Goal: Communication & Community: Share content

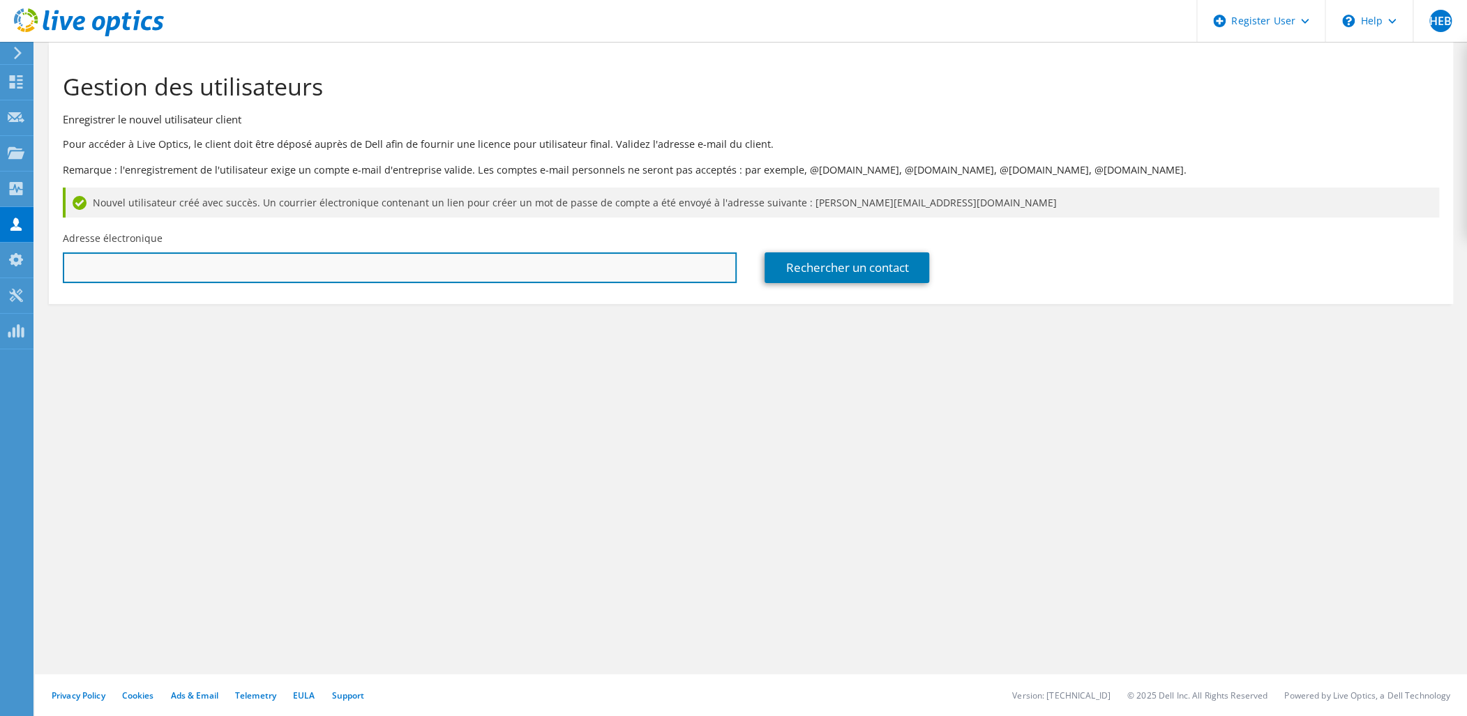
click at [289, 259] on input "text" at bounding box center [400, 267] width 674 height 31
paste input "gregory.galopin@kct.fr"
type input "gregory.galopin@kct.fr"
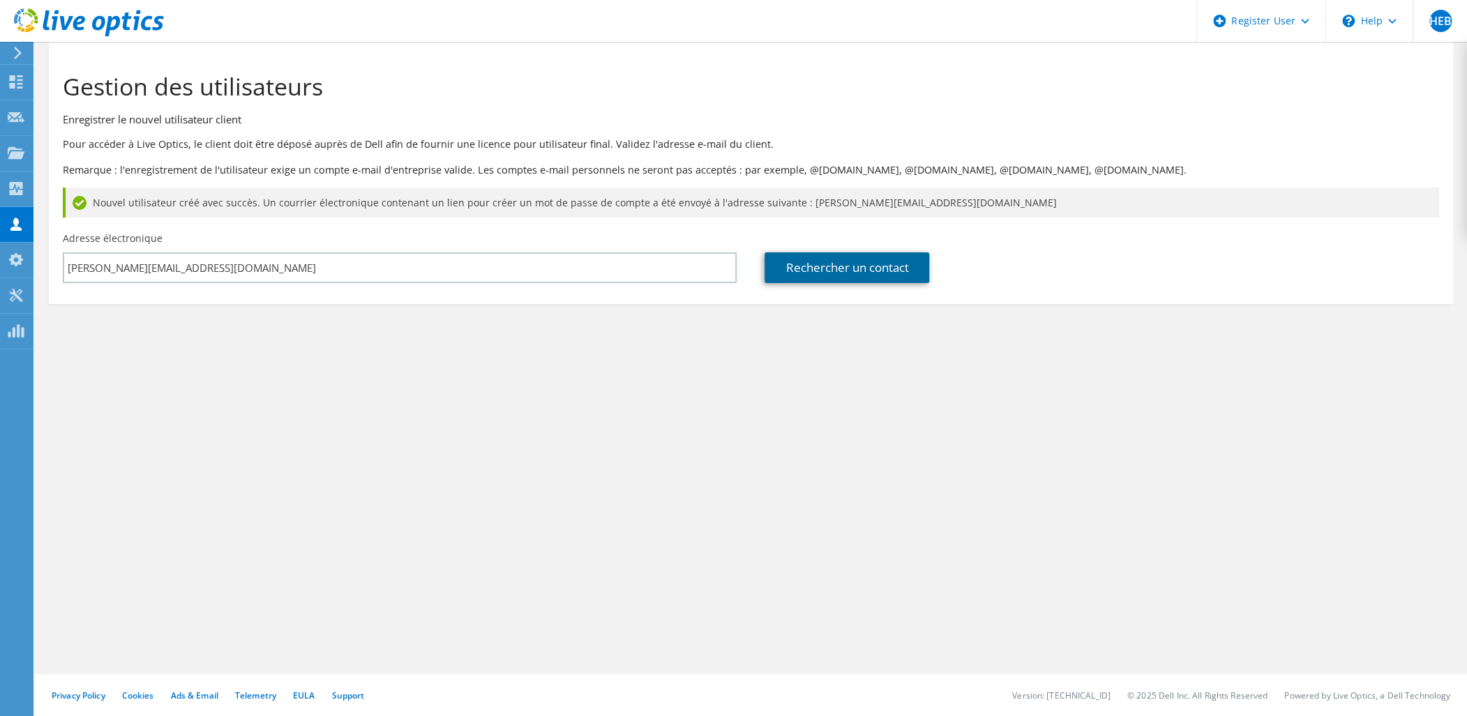
click at [859, 278] on link "Rechercher un contact" at bounding box center [846, 267] width 165 height 31
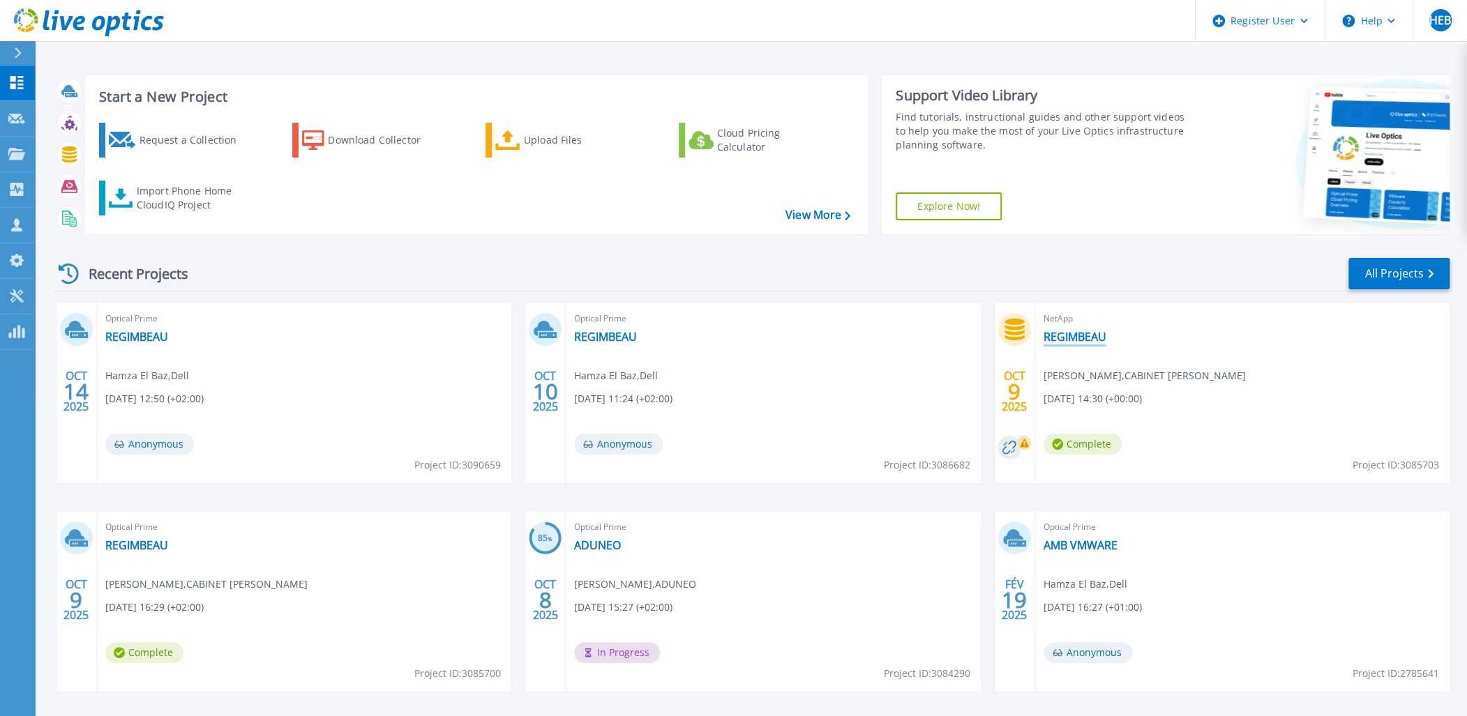
click at [1070, 336] on link "REGIMBEAU" at bounding box center [1074, 337] width 63 height 14
click at [1290, 25] on div "Register User" at bounding box center [1260, 21] width 129 height 42
click at [1267, 85] on link "Register New User" at bounding box center [1274, 94] width 156 height 34
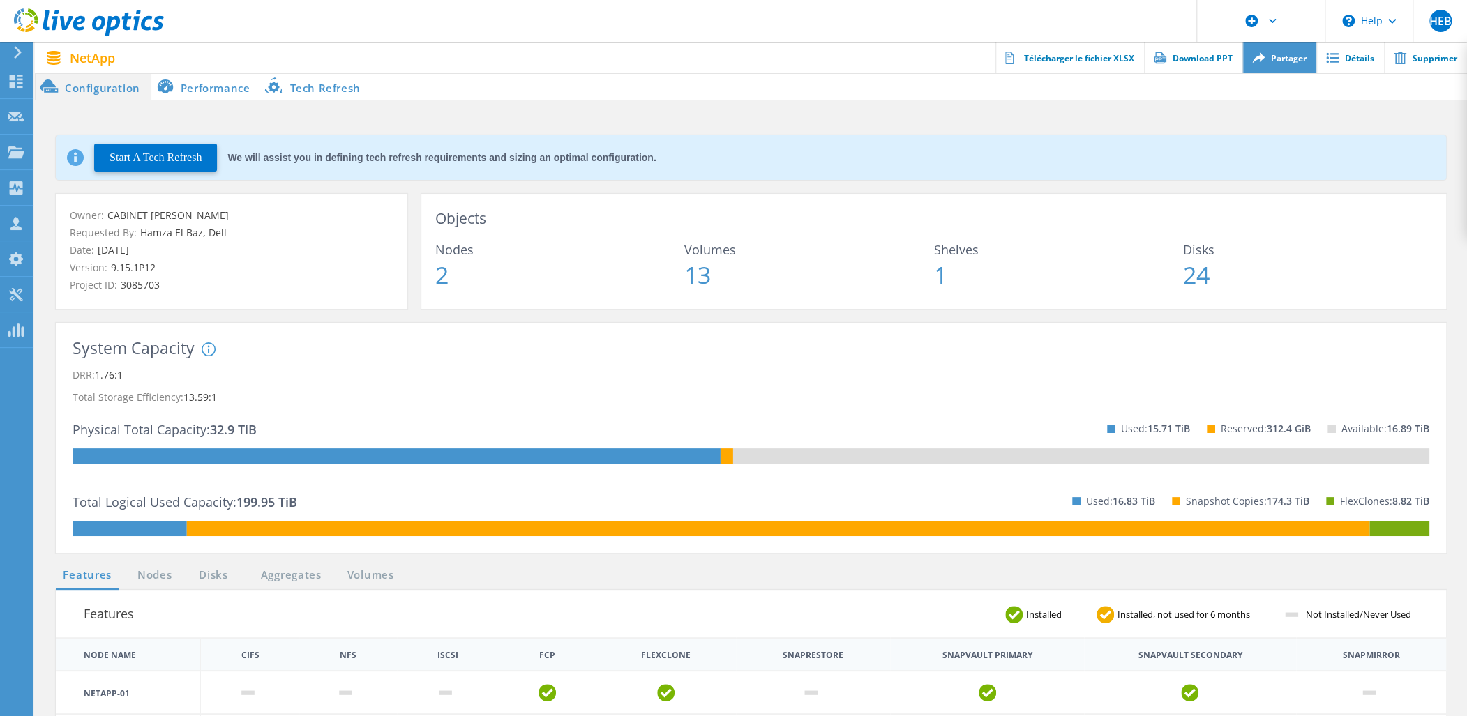
click at [1273, 60] on link "Partager" at bounding box center [1279, 57] width 74 height 31
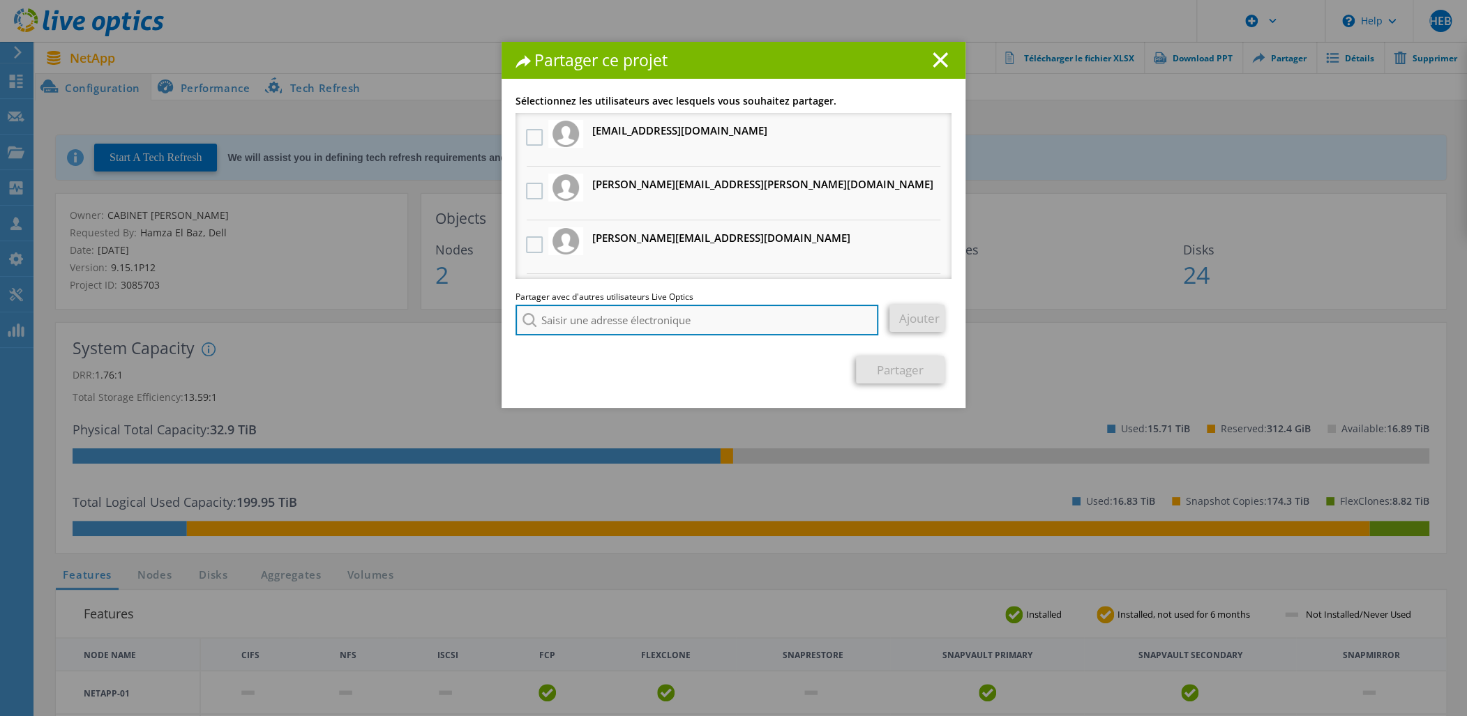
click at [570, 320] on input "search" at bounding box center [696, 320] width 363 height 31
paste input "[PERSON_NAME][EMAIL_ADDRESS][DOMAIN_NAME]"
type input "[PERSON_NAME][EMAIL_ADDRESS][DOMAIN_NAME]"
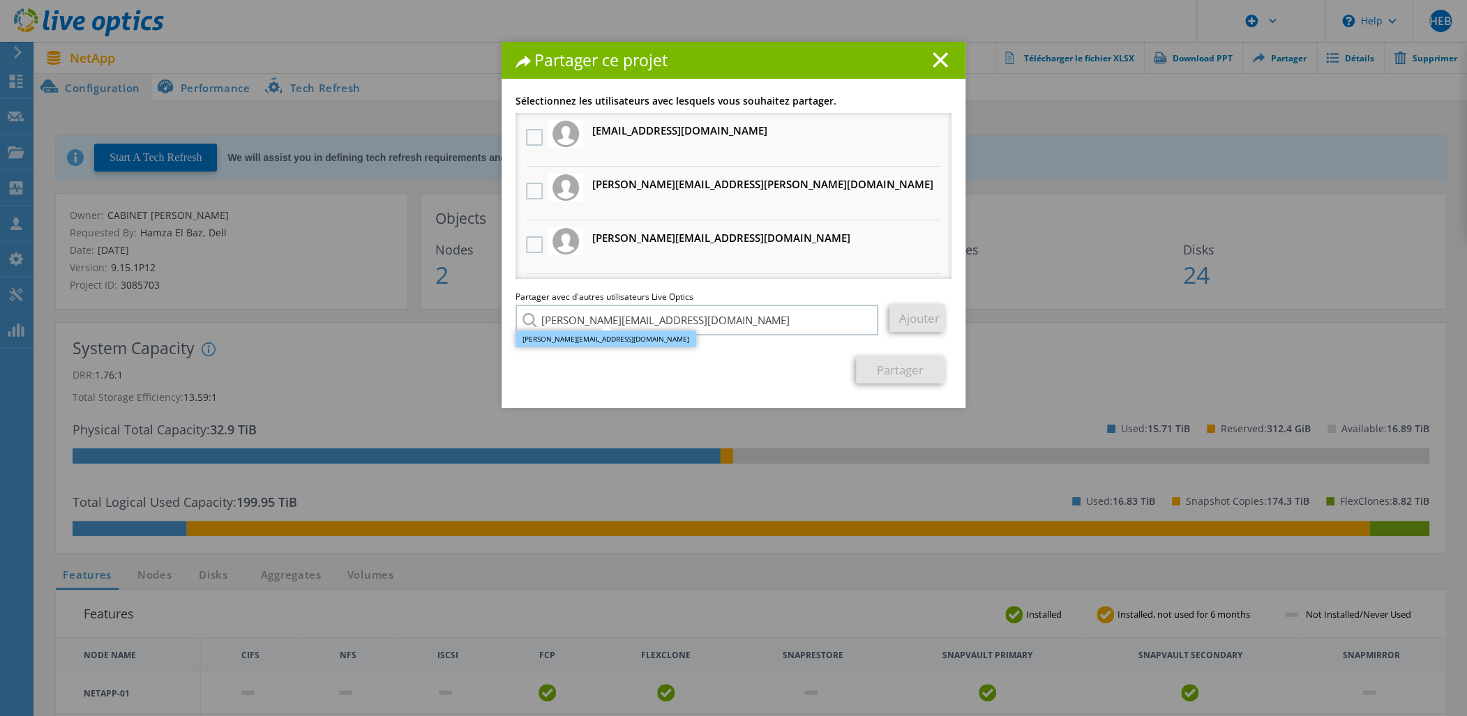
click at [572, 335] on li "[PERSON_NAME][EMAIL_ADDRESS][DOMAIN_NAME]" at bounding box center [605, 339] width 181 height 17
click at [908, 326] on link "Ajouter" at bounding box center [916, 318] width 55 height 27
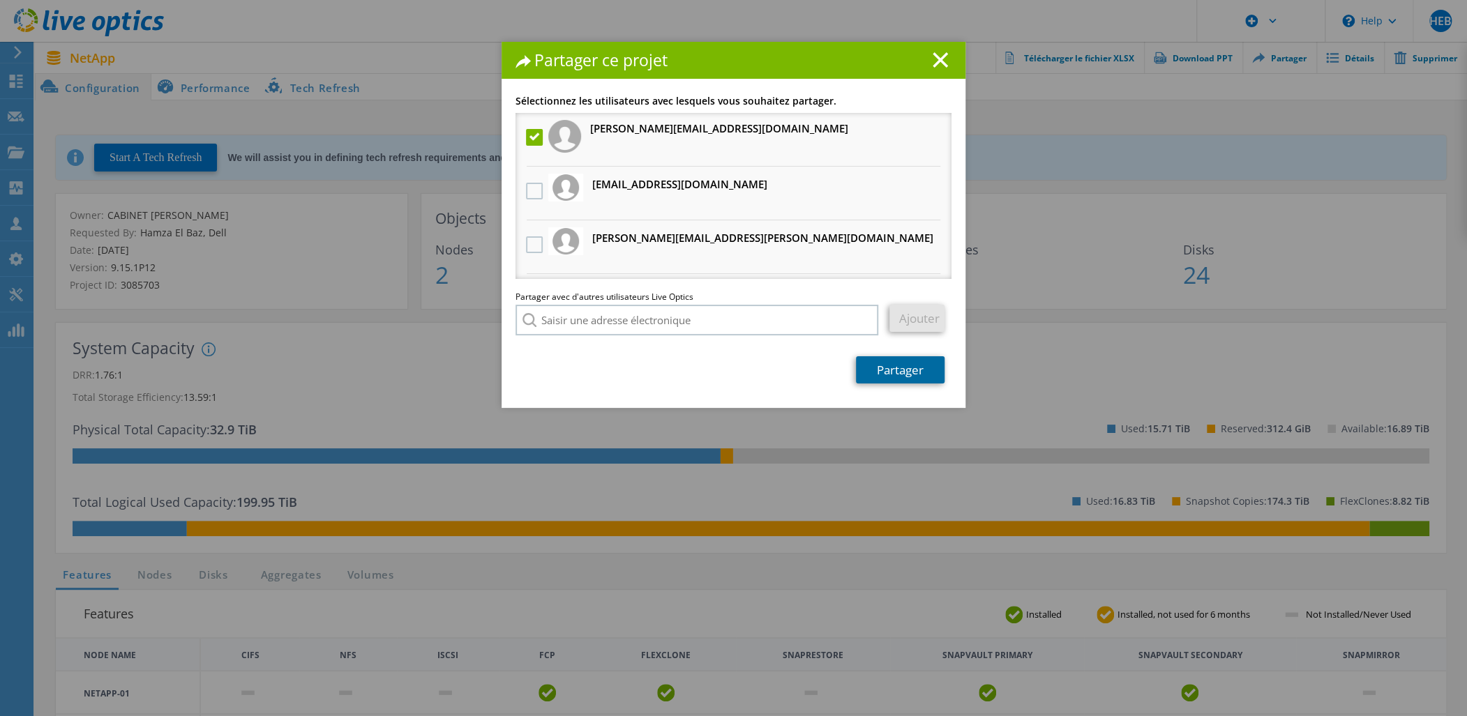
click at [888, 373] on link "Partager" at bounding box center [900, 369] width 89 height 27
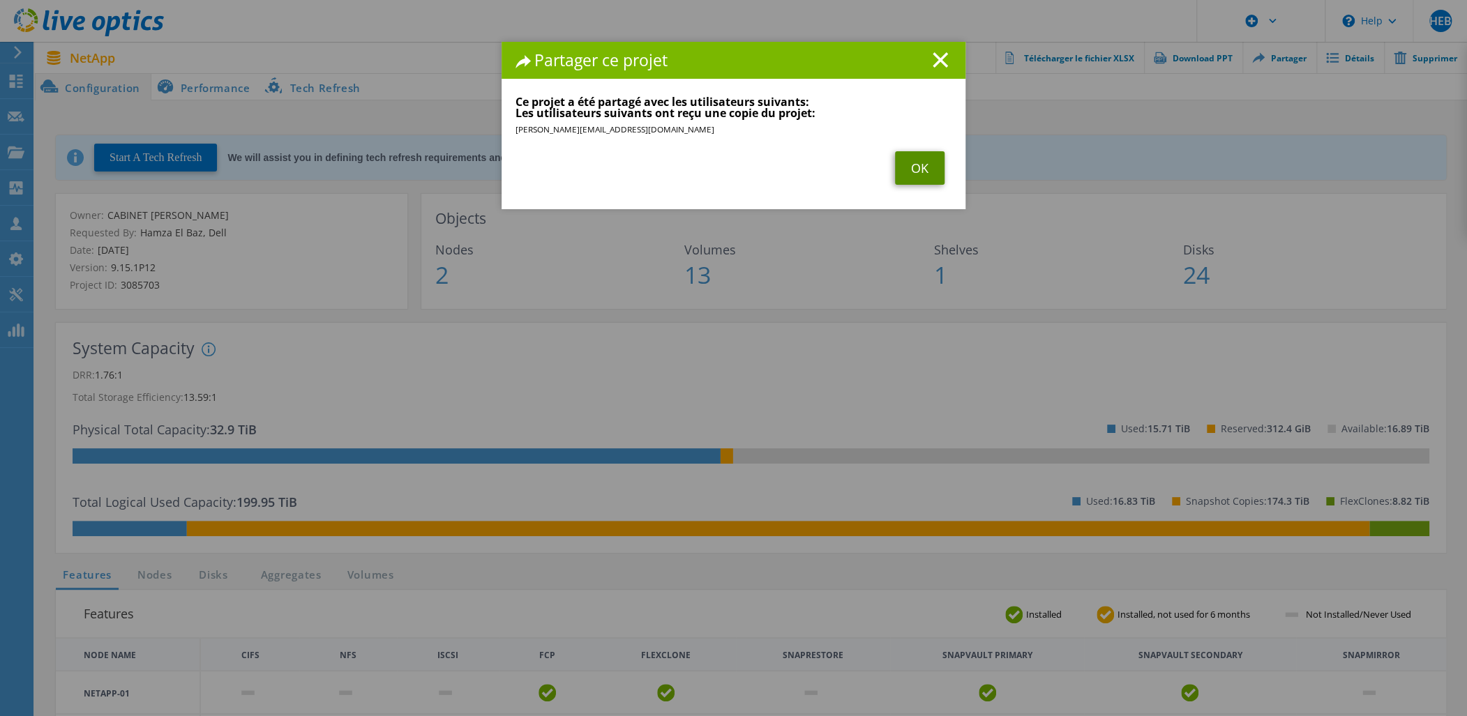
click at [927, 174] on link "OK" at bounding box center [920, 167] width 50 height 33
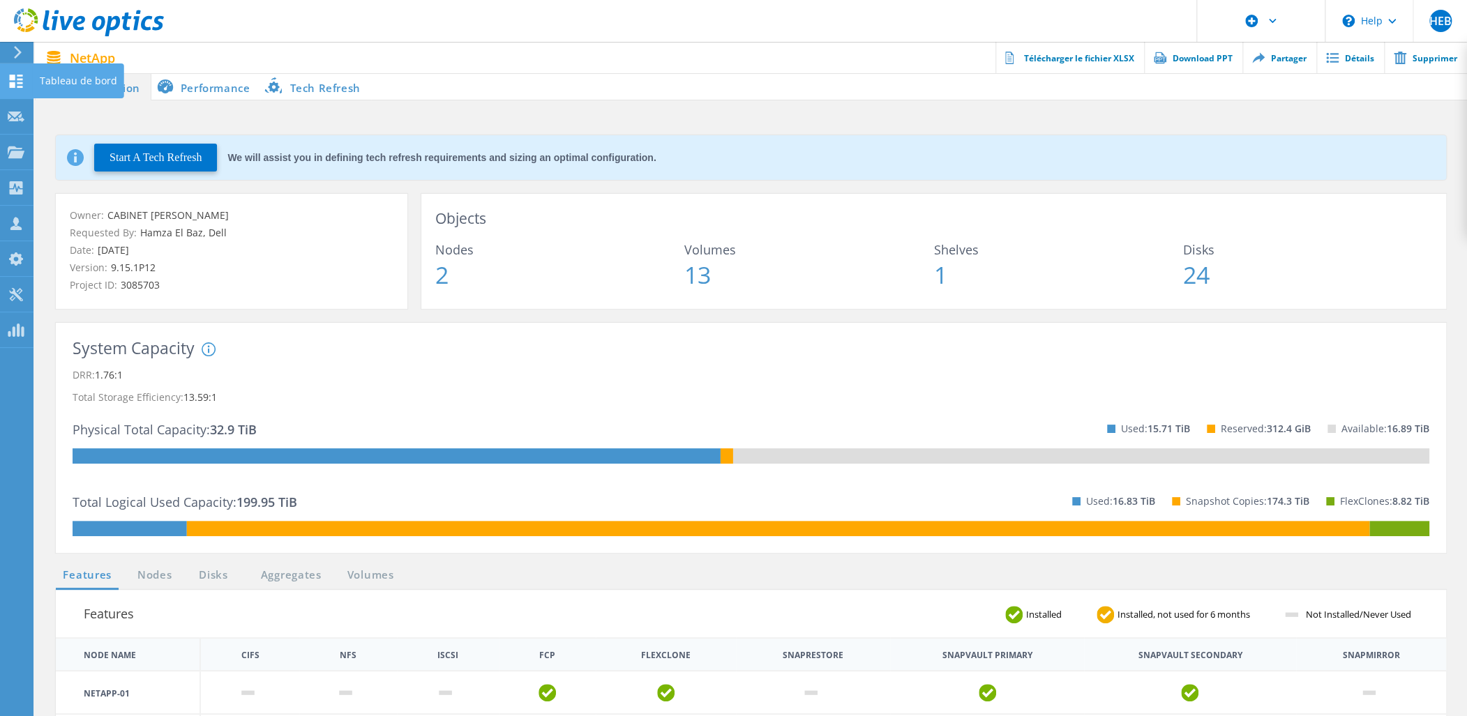
click at [15, 78] on use at bounding box center [16, 81] width 13 height 13
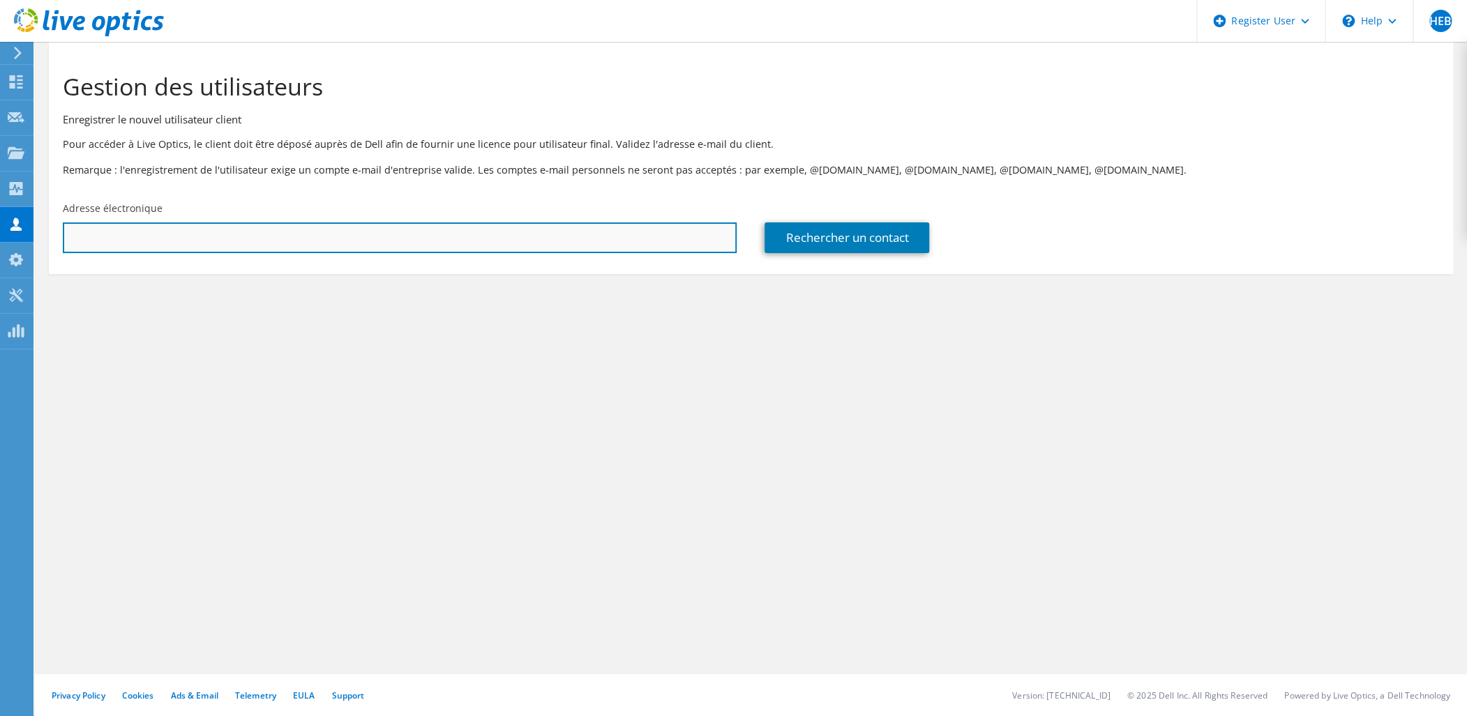
click at [566, 242] on input "text" at bounding box center [400, 238] width 674 height 31
paste input "gregory.galopin@kct.fr"
type input "gregory.galopin@kct.fr"
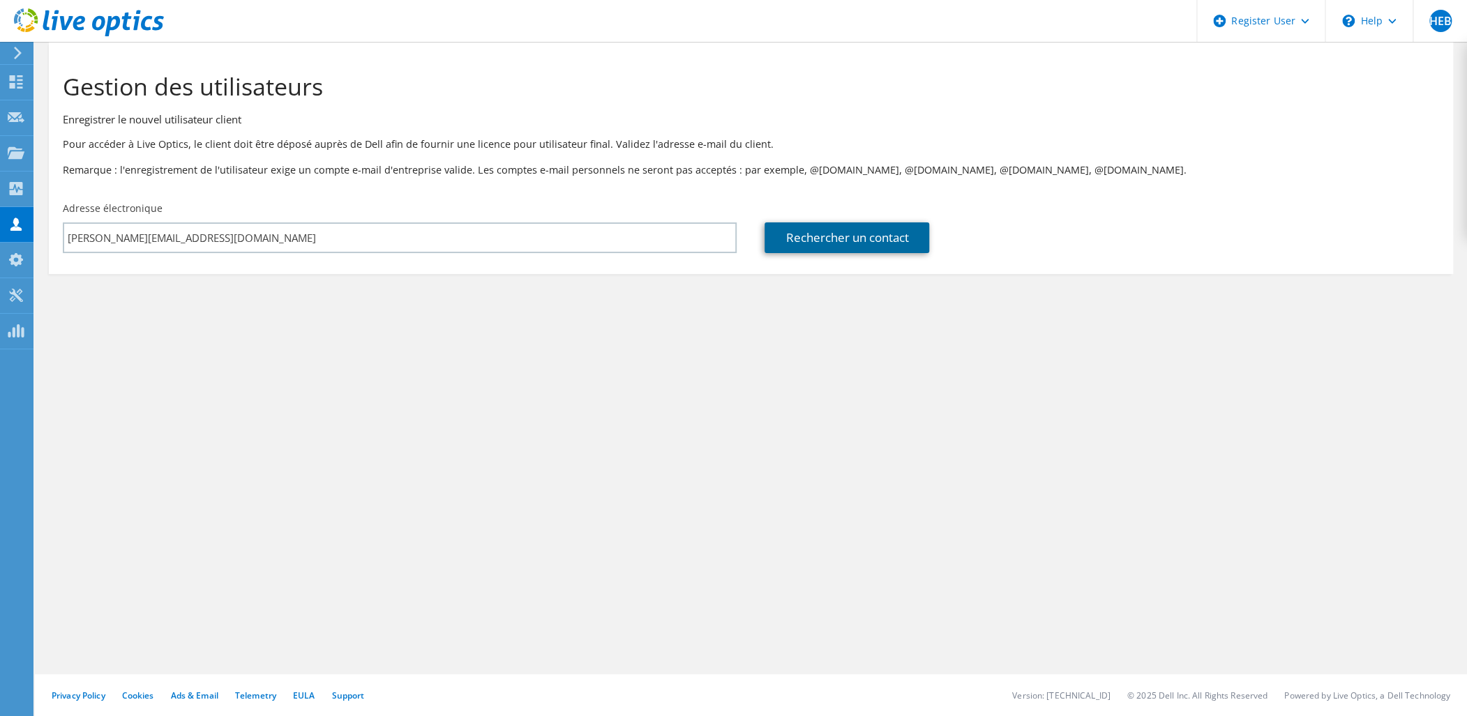
click at [914, 242] on link "Rechercher un contact" at bounding box center [846, 238] width 165 height 31
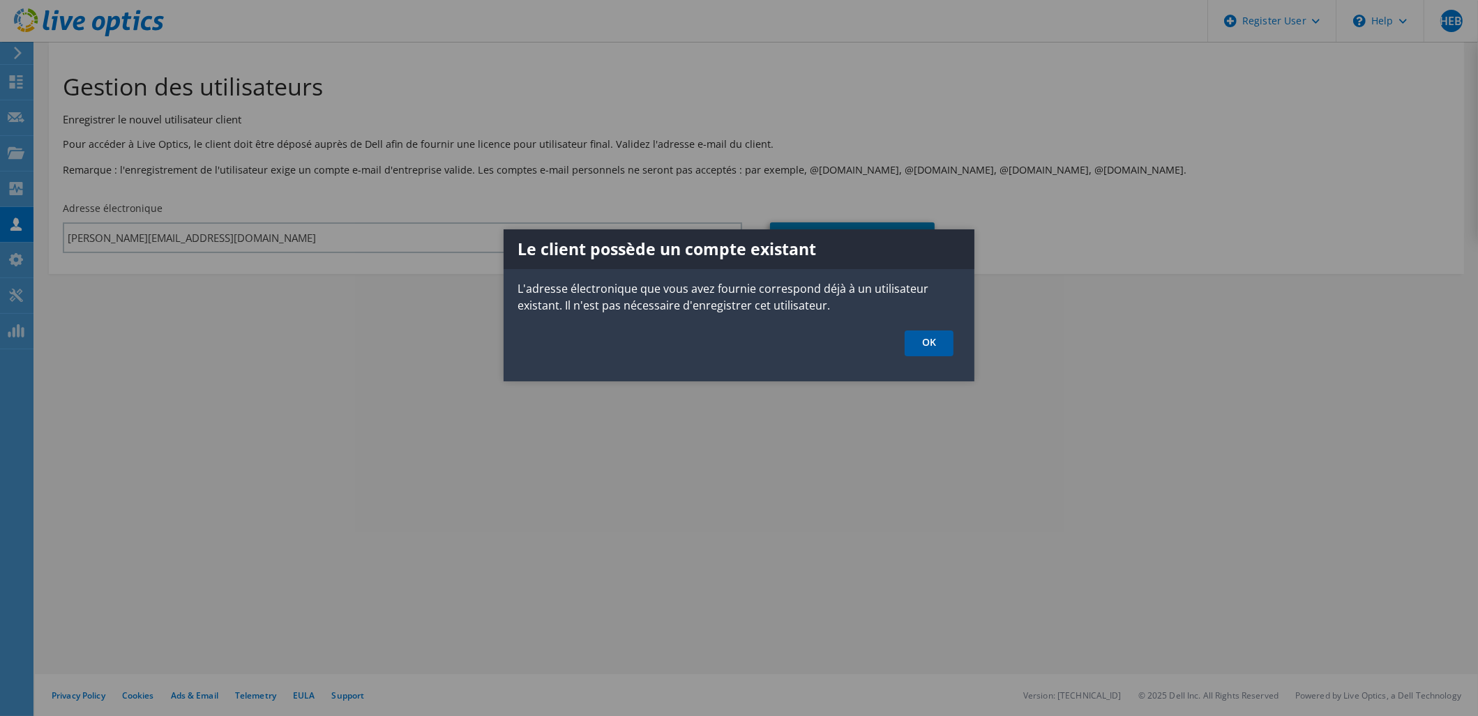
click at [930, 345] on link "OK" at bounding box center [929, 344] width 49 height 26
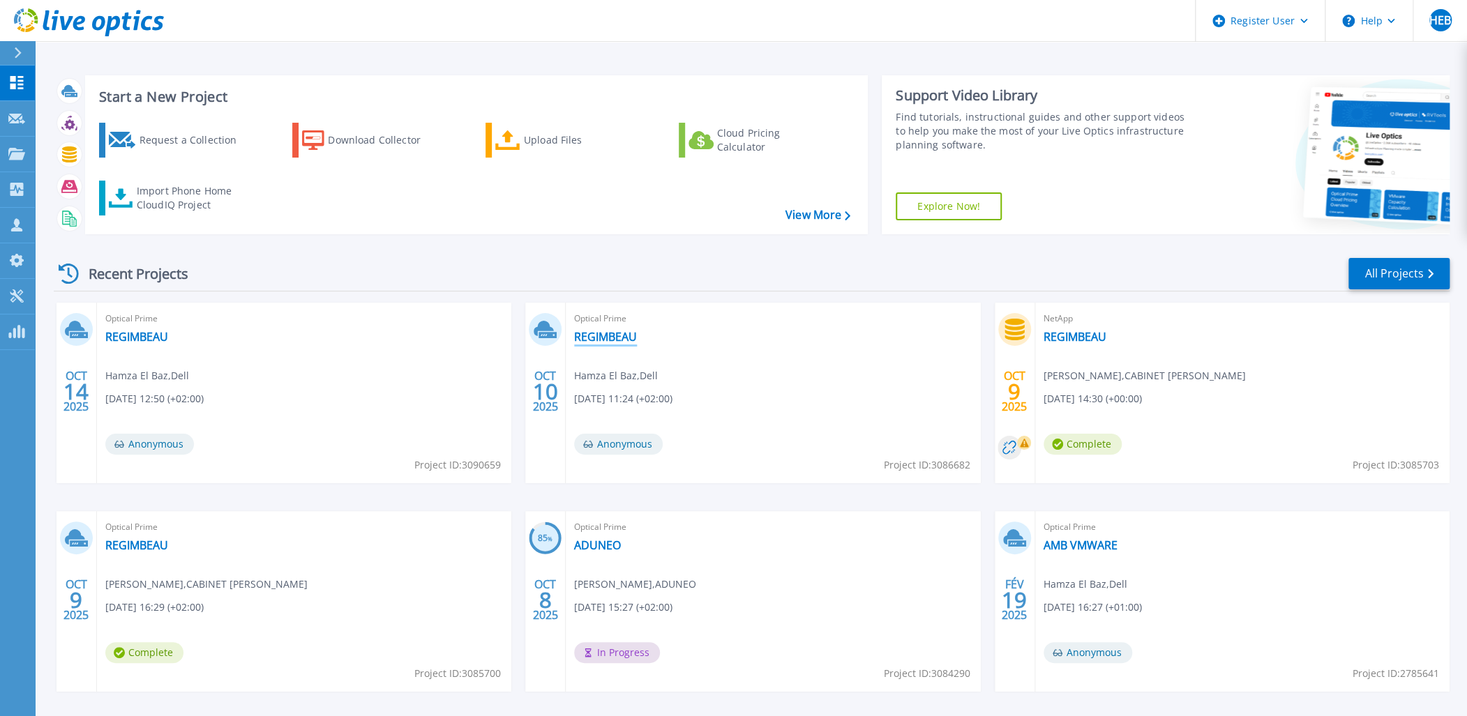
click at [603, 343] on link "REGIMBEAU" at bounding box center [605, 337] width 63 height 14
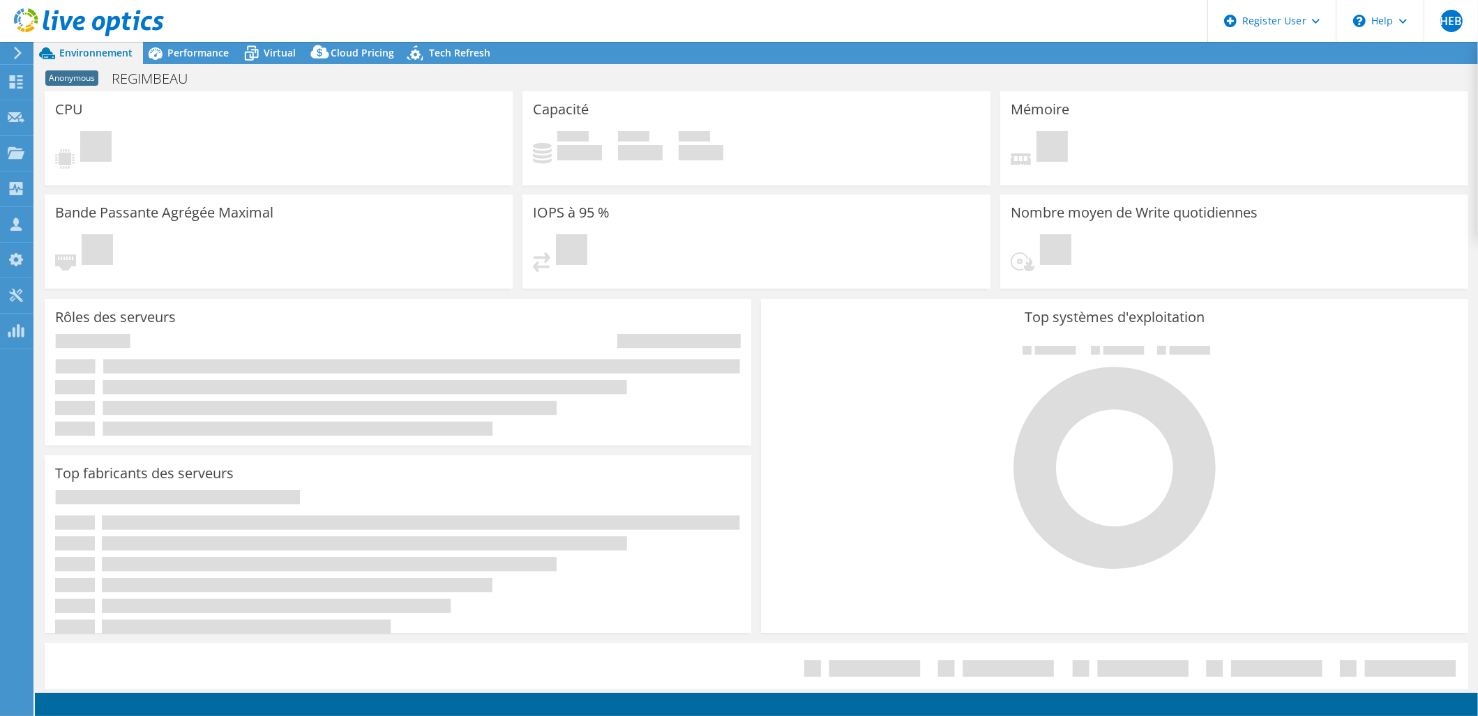
select select "USD"
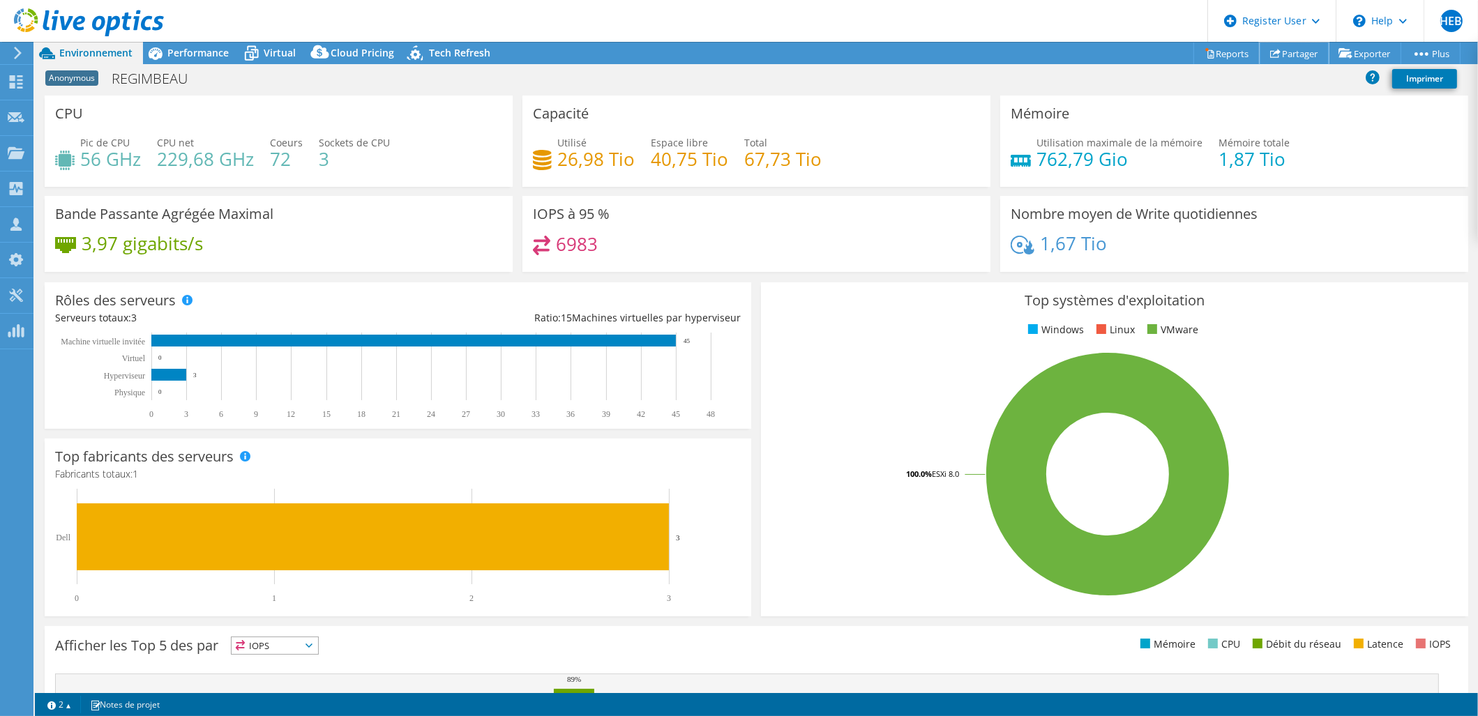
click at [1296, 52] on link "Partager" at bounding box center [1294, 54] width 69 height 22
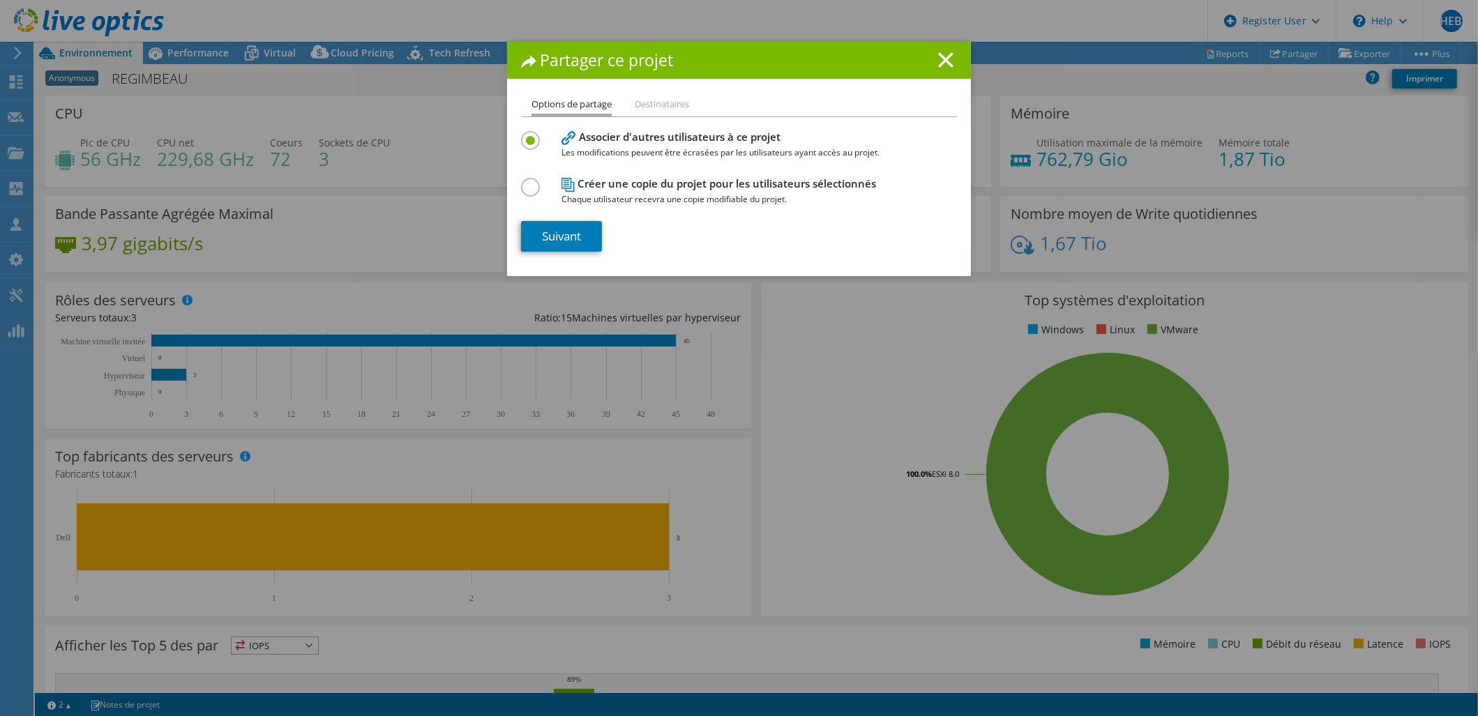
click at [525, 181] on label at bounding box center [533, 179] width 24 height 3
click at [0, 0] on input "radio" at bounding box center [0, 0] width 0 height 0
click at [541, 230] on link "Suivant" at bounding box center [561, 236] width 81 height 31
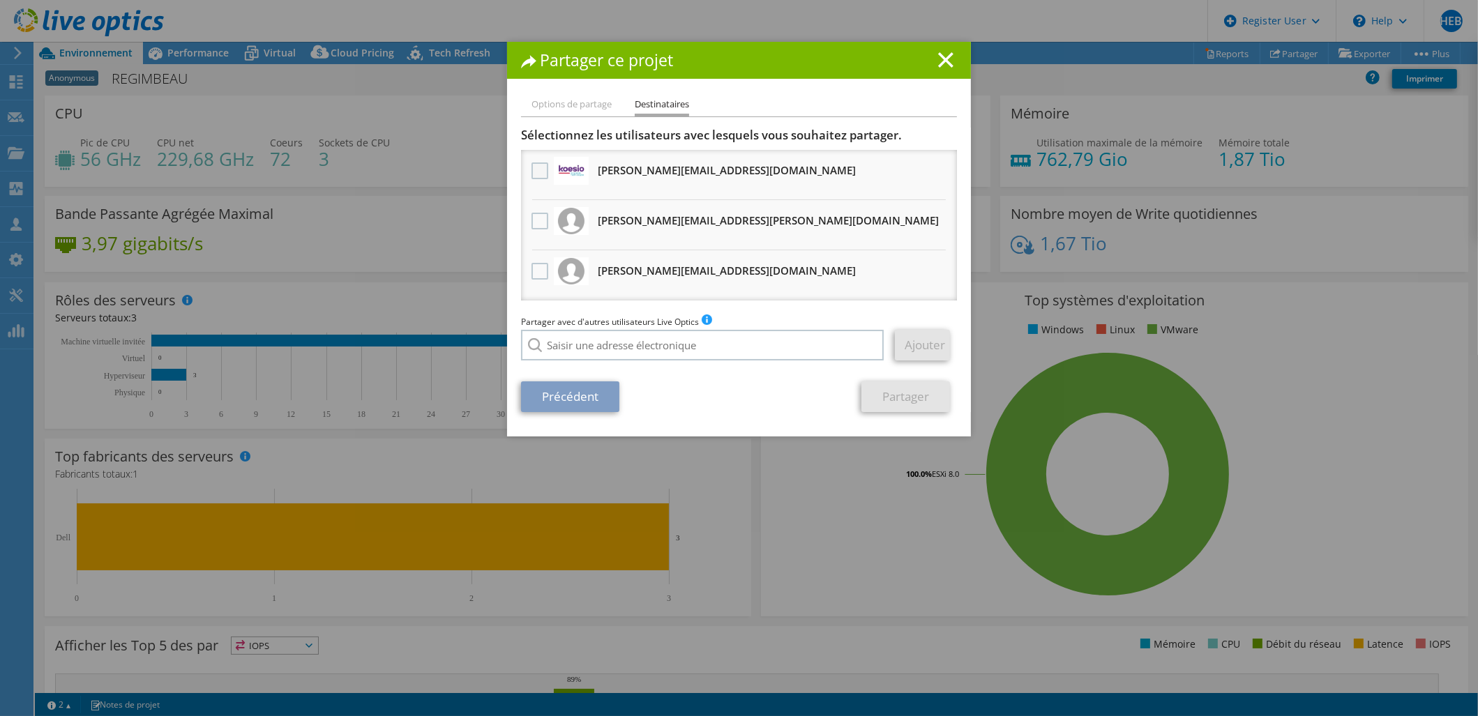
click at [532, 170] on label at bounding box center [541, 171] width 20 height 17
click at [0, 0] on input "checkbox" at bounding box center [0, 0] width 0 height 0
click at [914, 395] on link "Partager" at bounding box center [905, 397] width 89 height 31
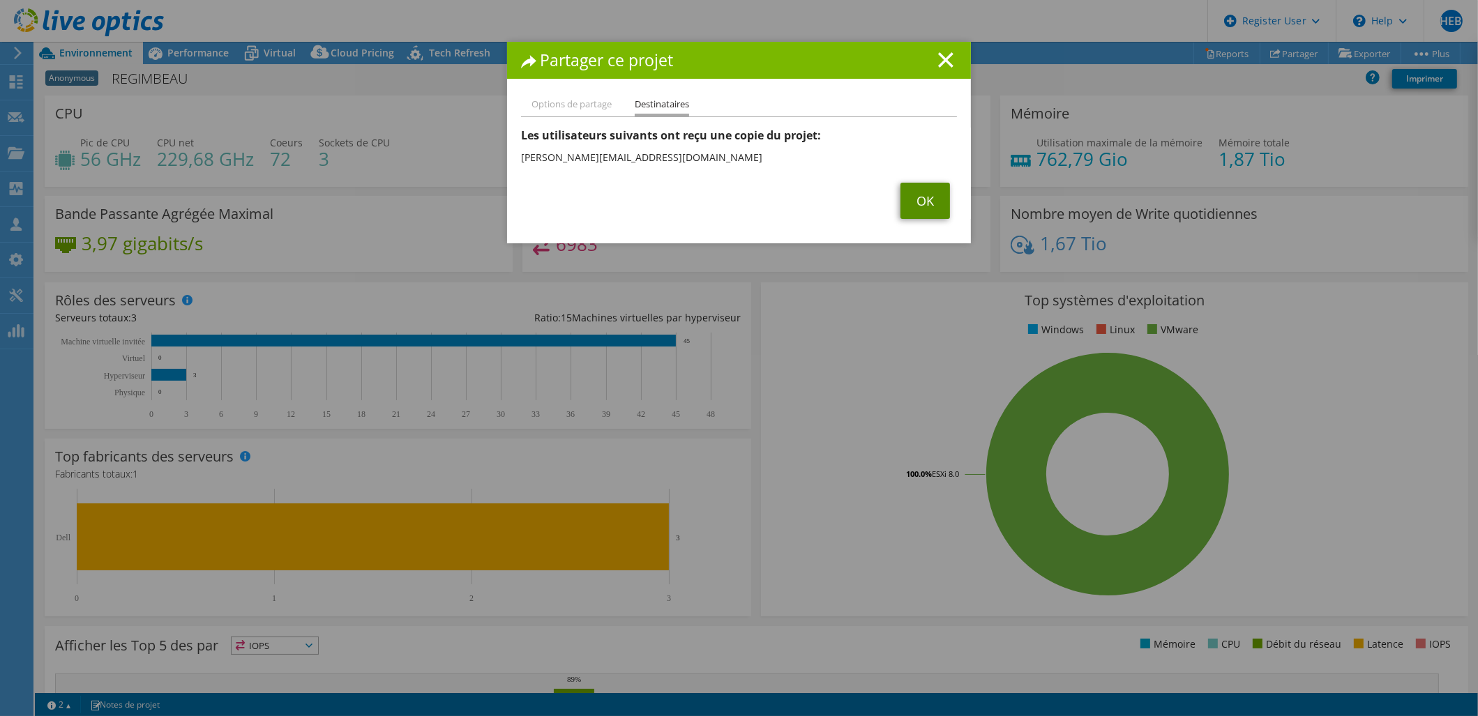
click at [917, 195] on link "OK" at bounding box center [925, 201] width 50 height 36
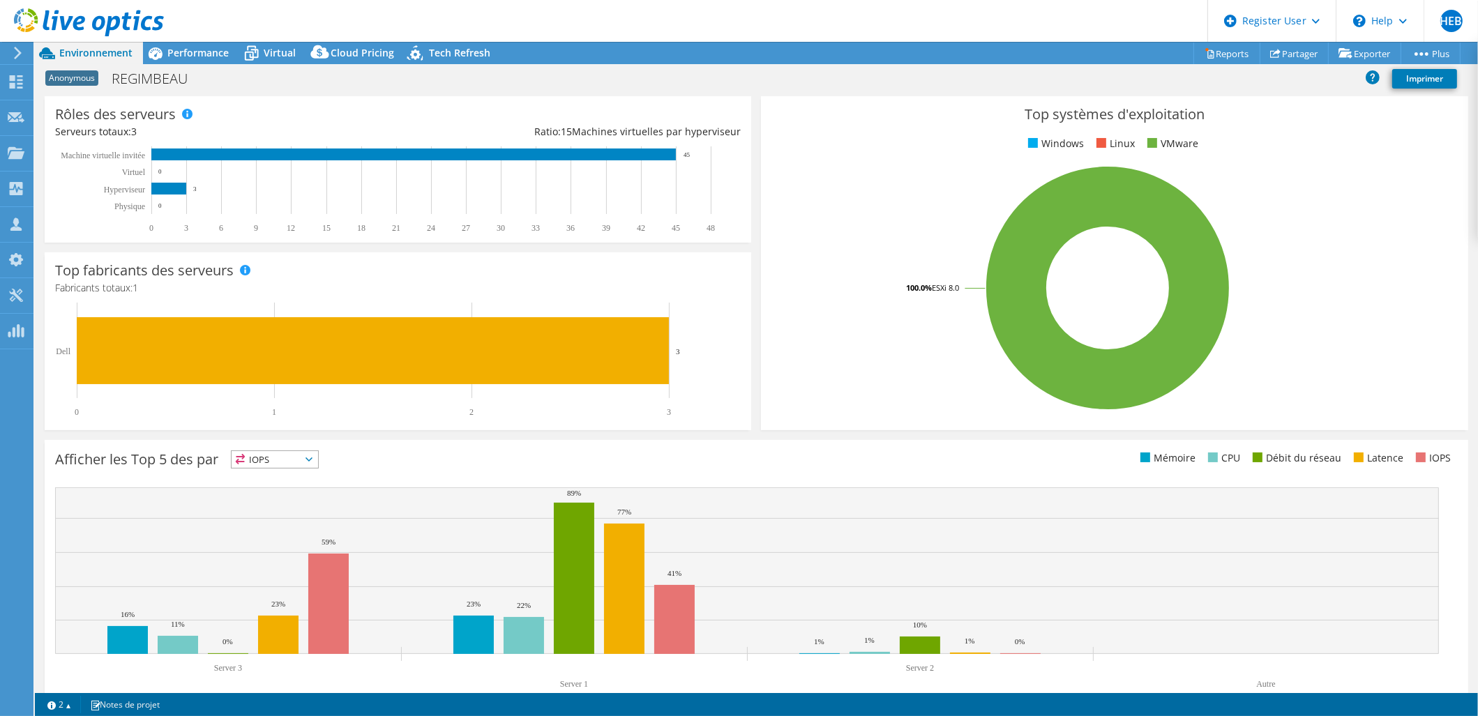
scroll to position [215, 0]
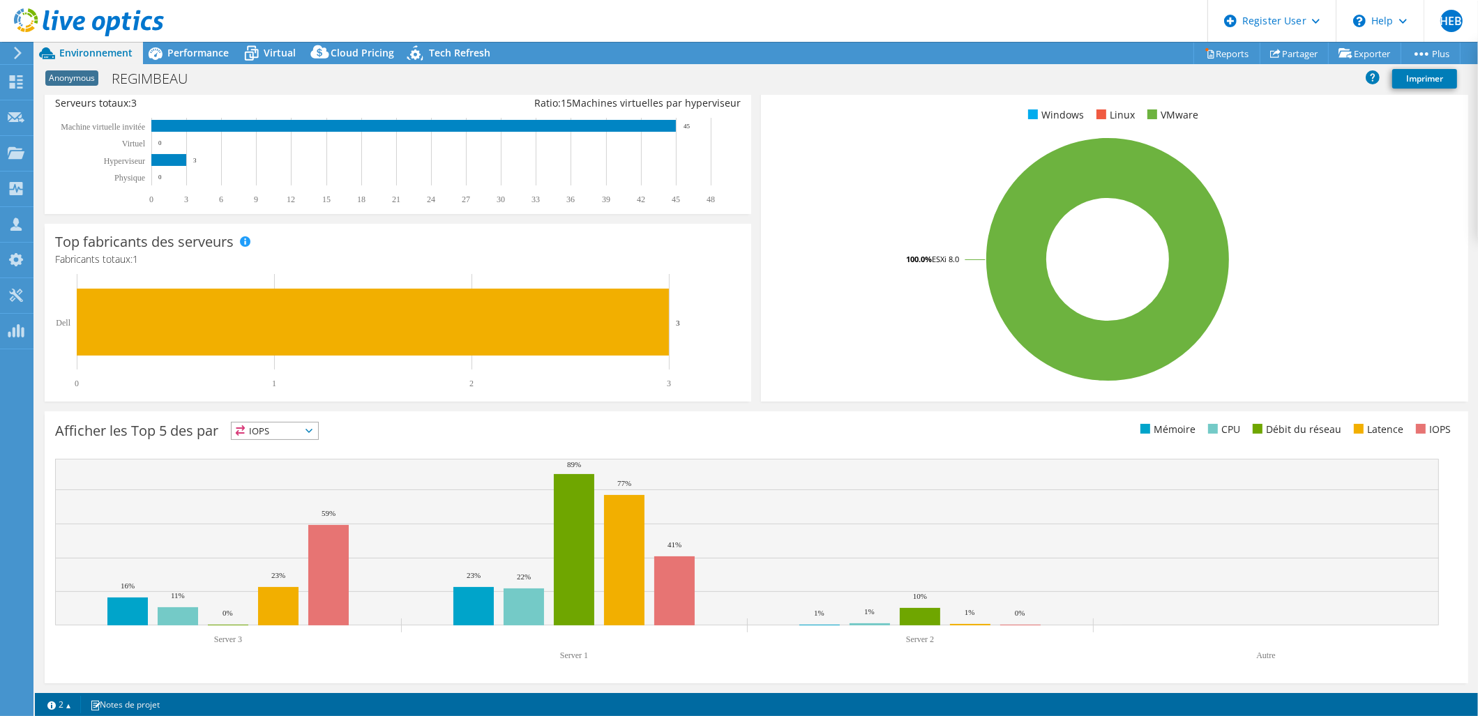
click at [317, 430] on span "IOPS" at bounding box center [275, 431] width 86 height 17
click at [295, 468] on li "Mémoire" at bounding box center [275, 469] width 86 height 20
